Goal: Task Accomplishment & Management: Manage account settings

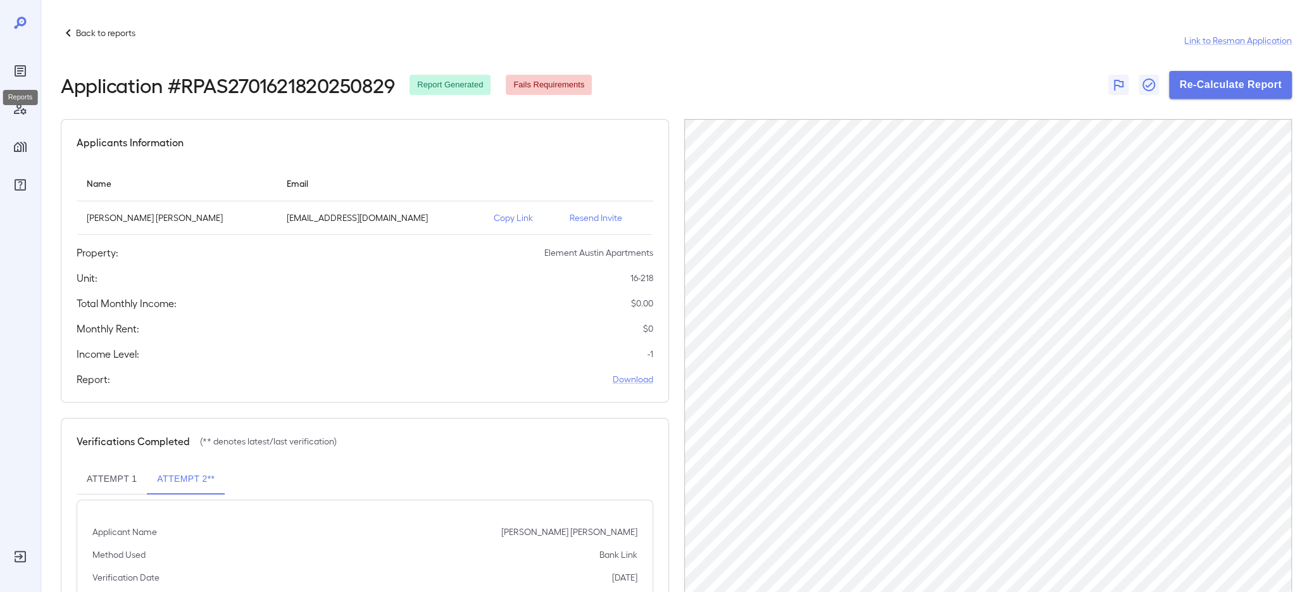
click at [11, 61] on div "Reports" at bounding box center [20, 71] width 20 height 20
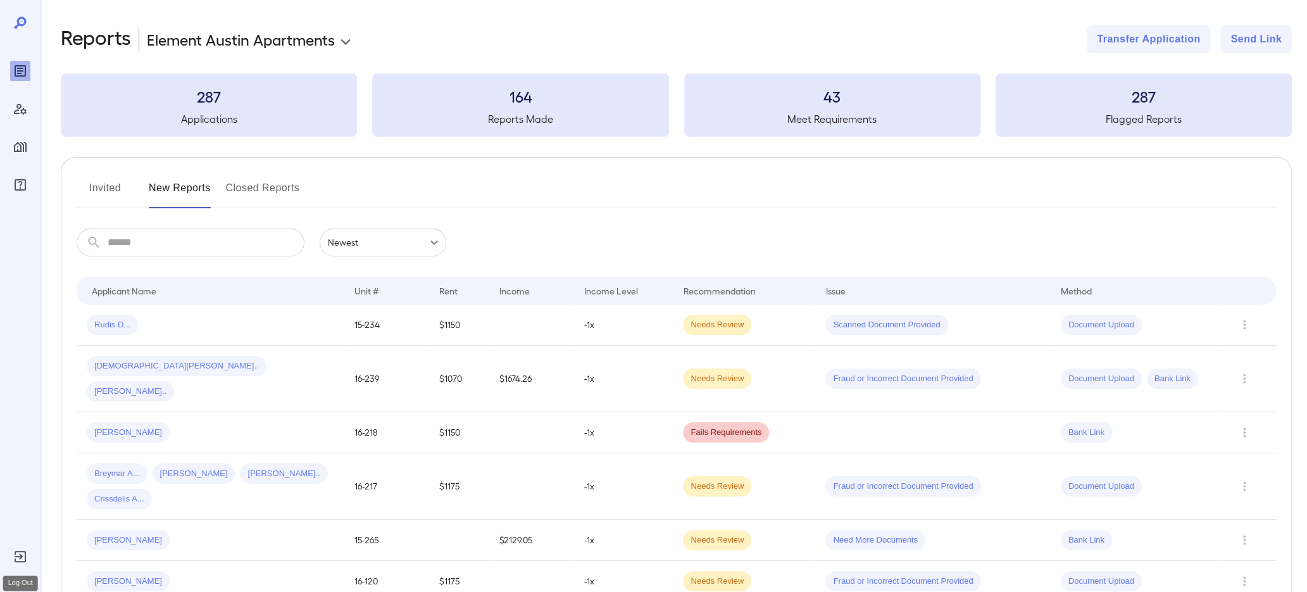
click at [20, 556] on icon "Log Out" at bounding box center [20, 556] width 11 height 11
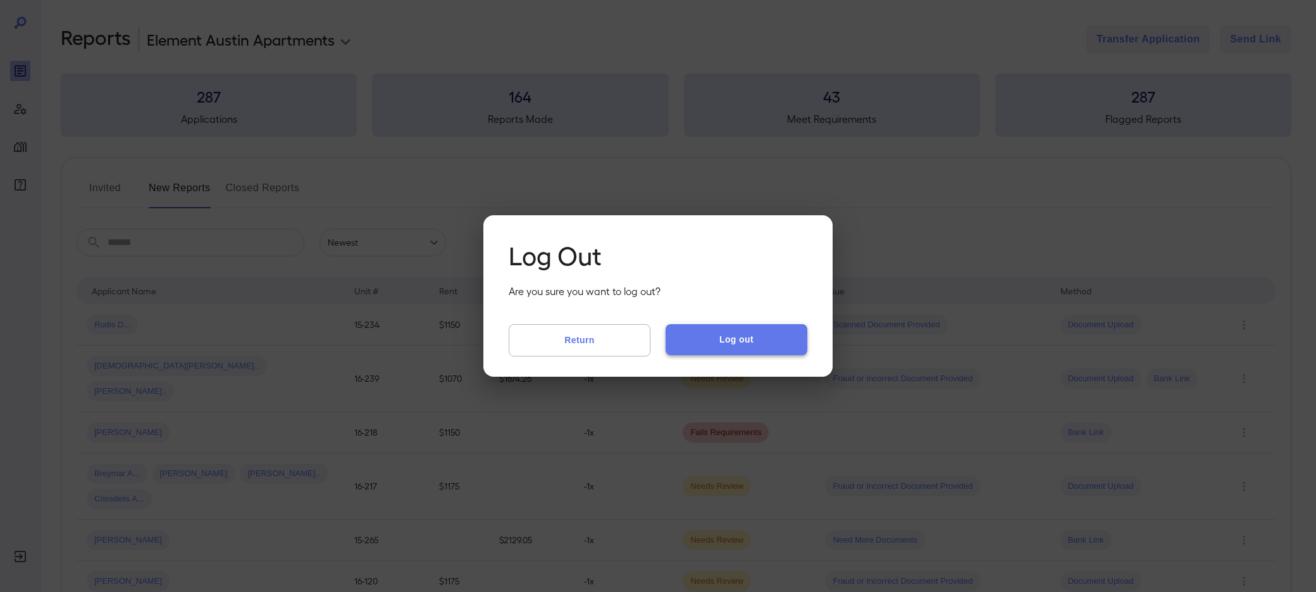
click at [719, 328] on button "Log out" at bounding box center [737, 339] width 142 height 30
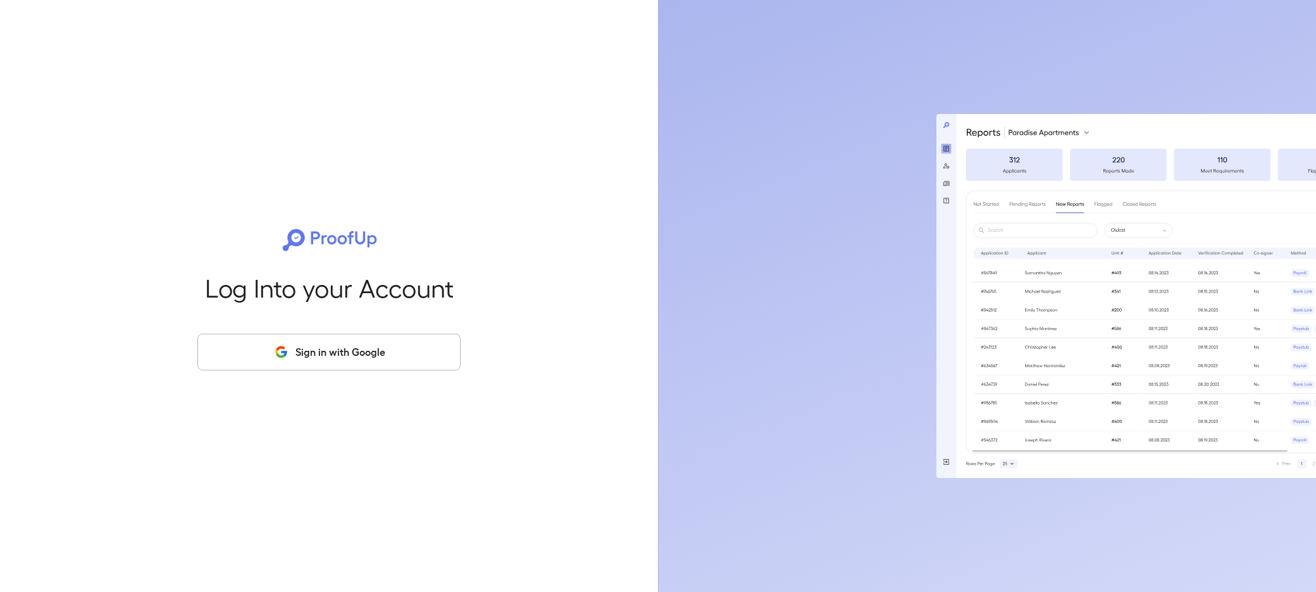
drag, startPoint x: 375, startPoint y: 717, endPoint x: 367, endPoint y: 711, distance: 9.5
click at [367, 591] on html "Log Into your Account Sign in with Google" at bounding box center [658, 296] width 1316 height 592
click at [292, 353] on button "Sign in with Google" at bounding box center [328, 351] width 263 height 37
